Goal: Check status: Check status

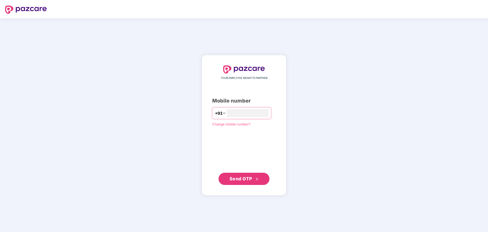
type input "**********"
click at [232, 179] on span "Send OTP" at bounding box center [241, 178] width 23 height 5
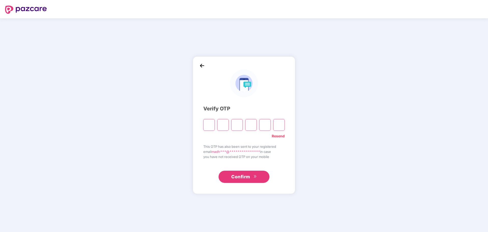
type input "*"
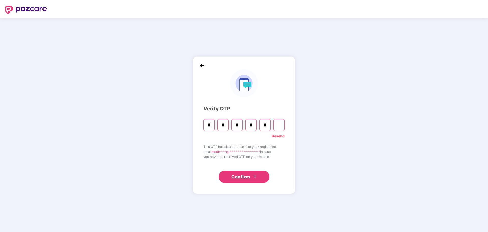
type input "*"
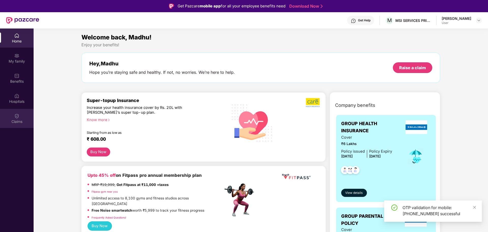
click at [16, 120] on div "Claims" at bounding box center [17, 121] width 34 height 5
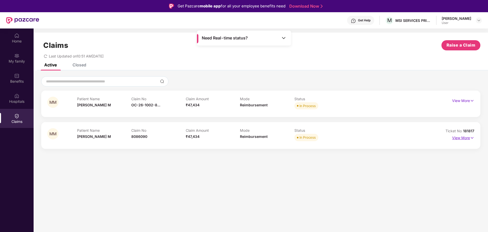
click at [472, 137] on img at bounding box center [472, 138] width 4 height 6
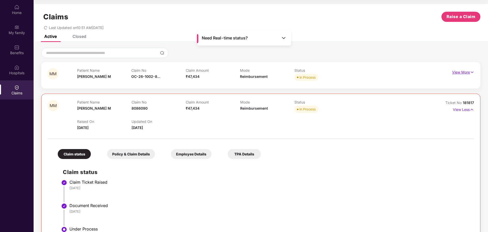
click at [472, 73] on img at bounding box center [472, 73] width 4 height 6
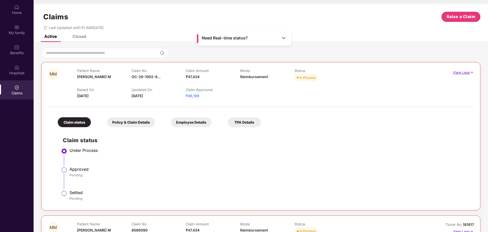
click at [462, 72] on p "View Less" at bounding box center [463, 71] width 21 height 7
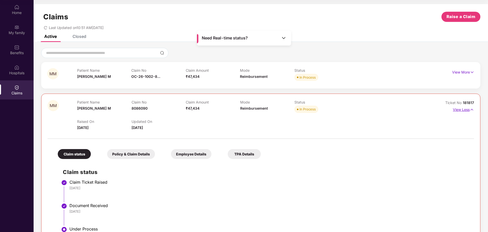
click at [466, 111] on p "View Less" at bounding box center [463, 109] width 21 height 7
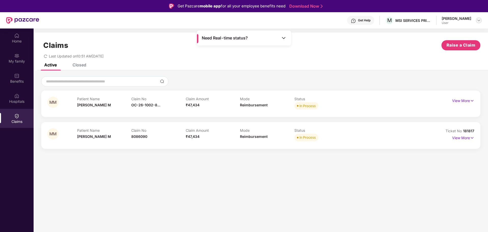
click at [477, 20] on img at bounding box center [479, 20] width 4 height 4
click at [435, 33] on div "Logout" at bounding box center [455, 33] width 66 height 10
